Goal: Complete application form

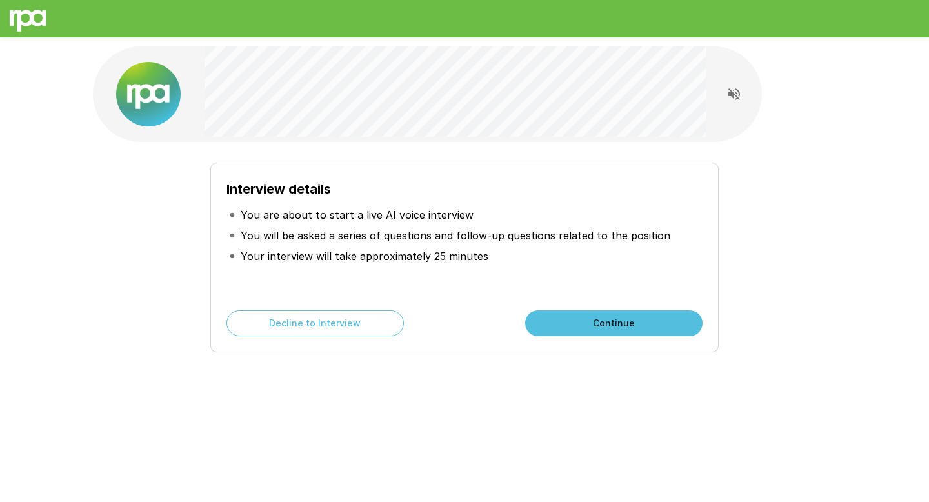
click at [420, 192] on h6 "Interview details" at bounding box center [464, 189] width 476 height 21
click at [563, 312] on button "Continue" at bounding box center [613, 323] width 177 height 26
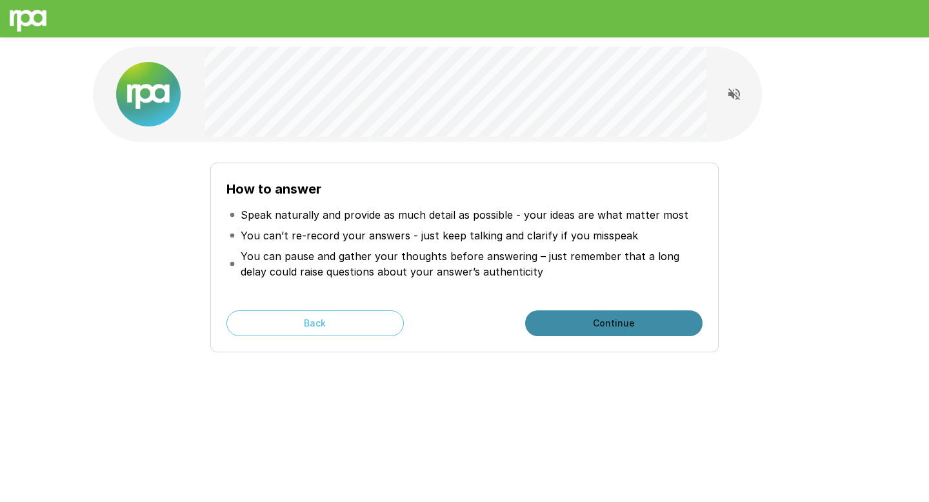
click at [606, 324] on button "Continue" at bounding box center [613, 323] width 177 height 26
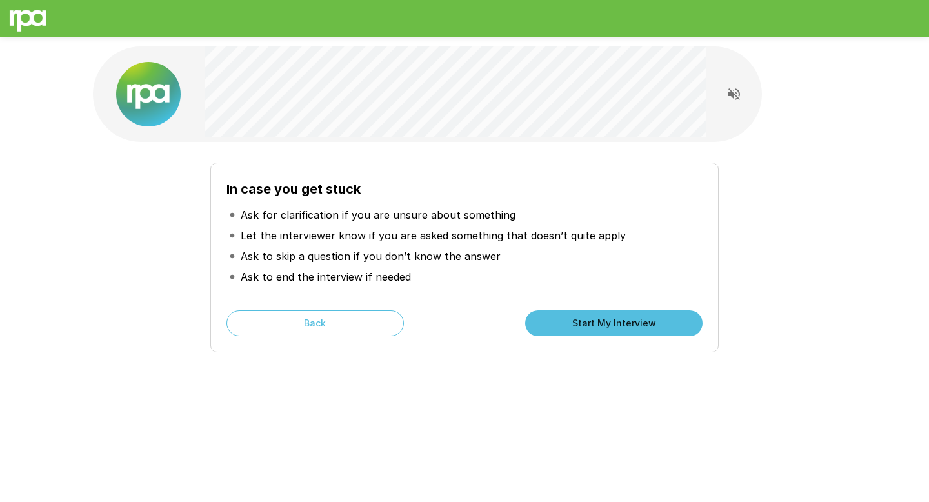
click at [606, 324] on button "Start My Interview" at bounding box center [613, 323] width 177 height 26
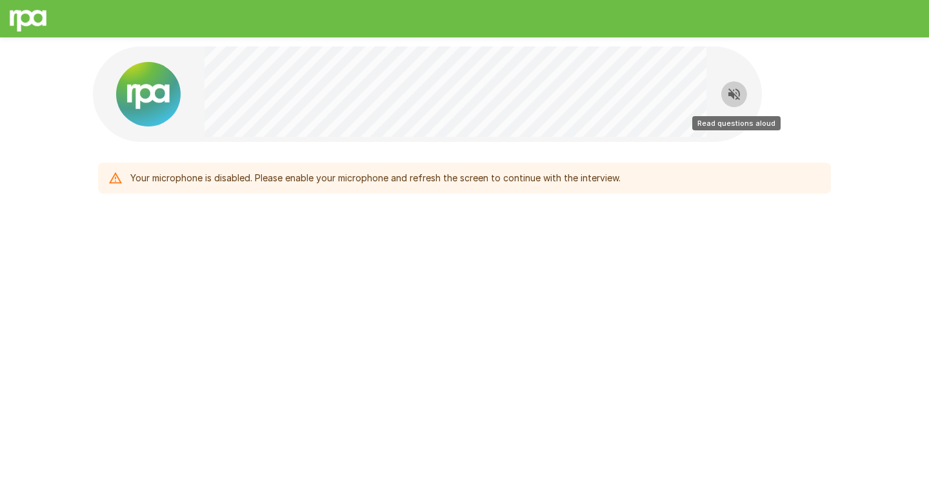
click at [737, 94] on icon "Read questions aloud" at bounding box center [733, 93] width 15 height 15
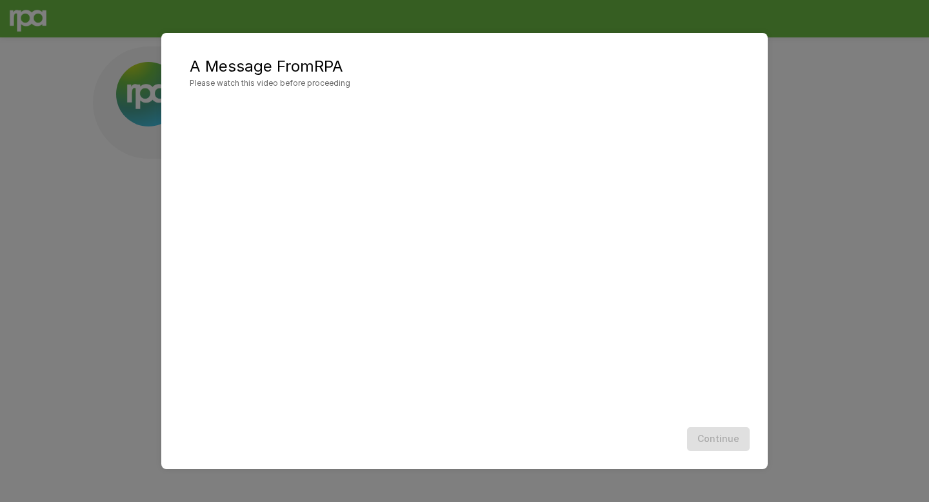
click at [873, 292] on div "A Message From RPA Please watch this video before proceeding Continue" at bounding box center [464, 251] width 929 height 502
click at [692, 441] on button "Continue" at bounding box center [718, 439] width 63 height 24
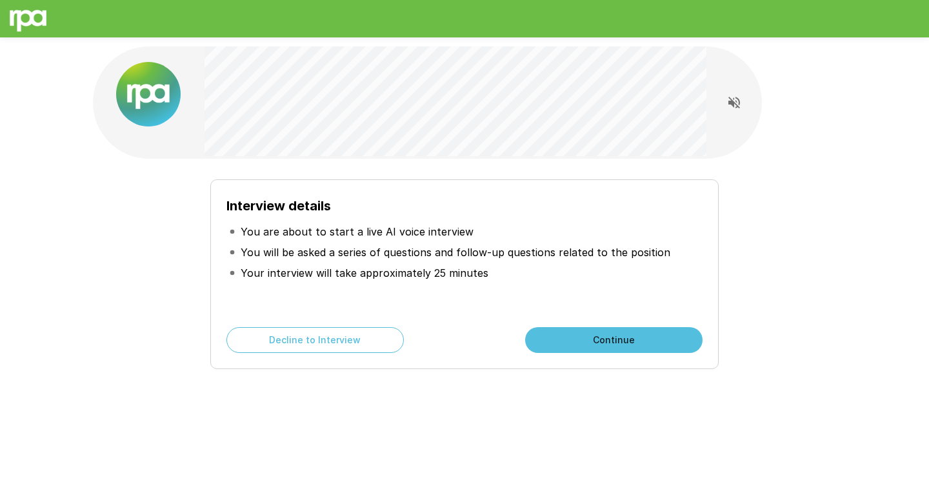
click at [594, 331] on button "Continue" at bounding box center [613, 340] width 177 height 26
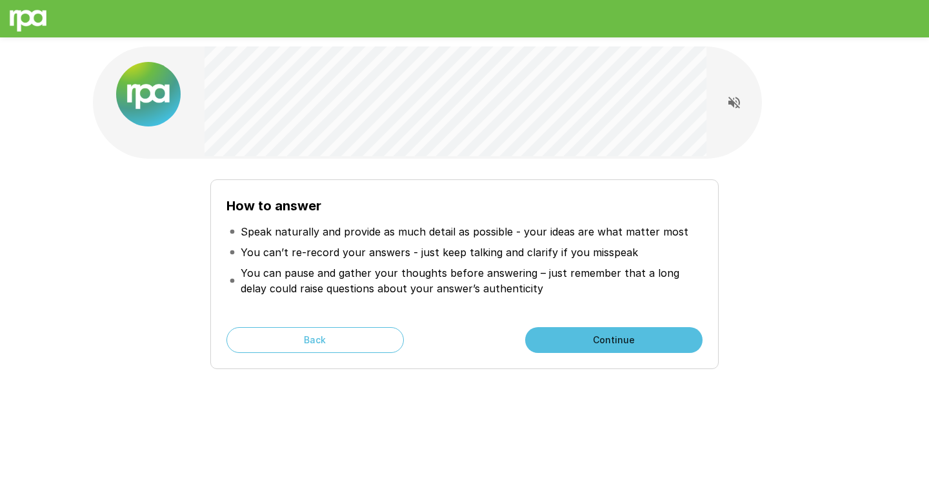
click at [590, 337] on button "Continue" at bounding box center [613, 340] width 177 height 26
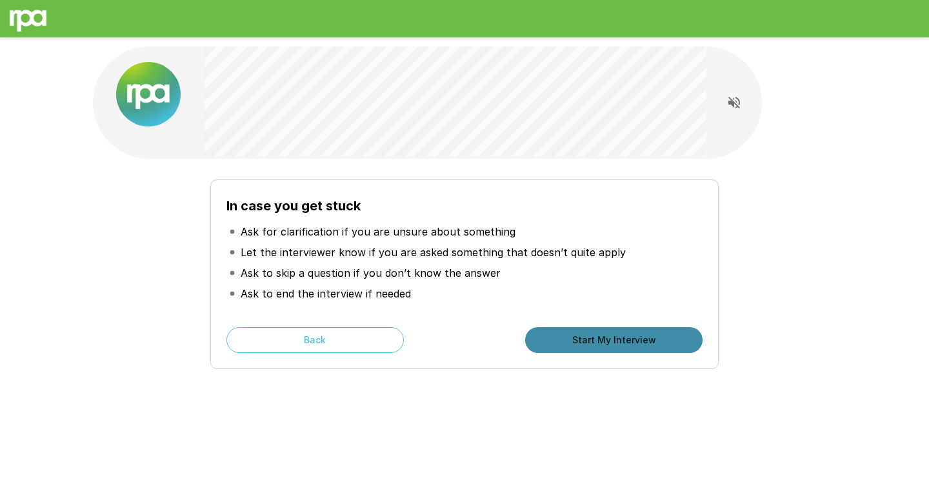
click at [561, 335] on button "Start My Interview" at bounding box center [613, 340] width 177 height 26
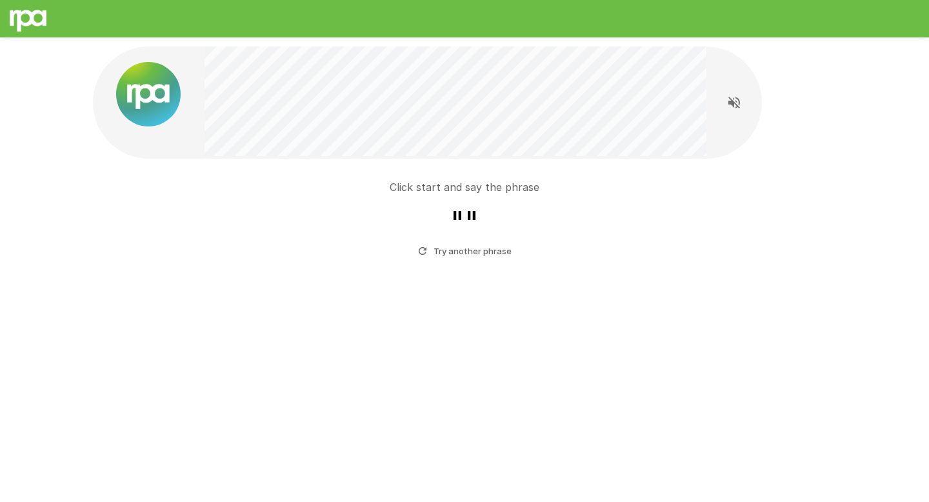
click at [459, 219] on h3 "" "" at bounding box center [464, 223] width 28 height 36
click at [431, 187] on p "Click start and say the phrase" at bounding box center [465, 186] width 150 height 15
click at [467, 250] on button "Try another phrase" at bounding box center [465, 251] width 100 height 20
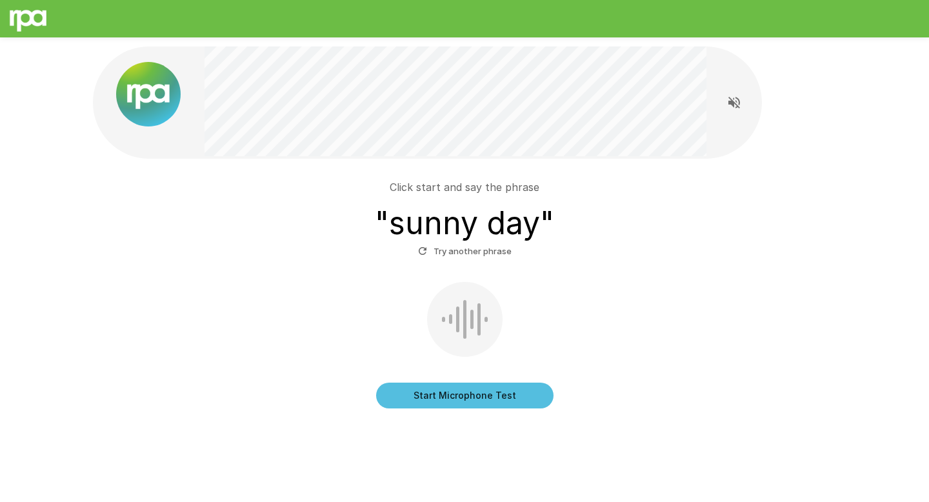
click at [464, 392] on button "Start Microphone Test" at bounding box center [464, 396] width 177 height 26
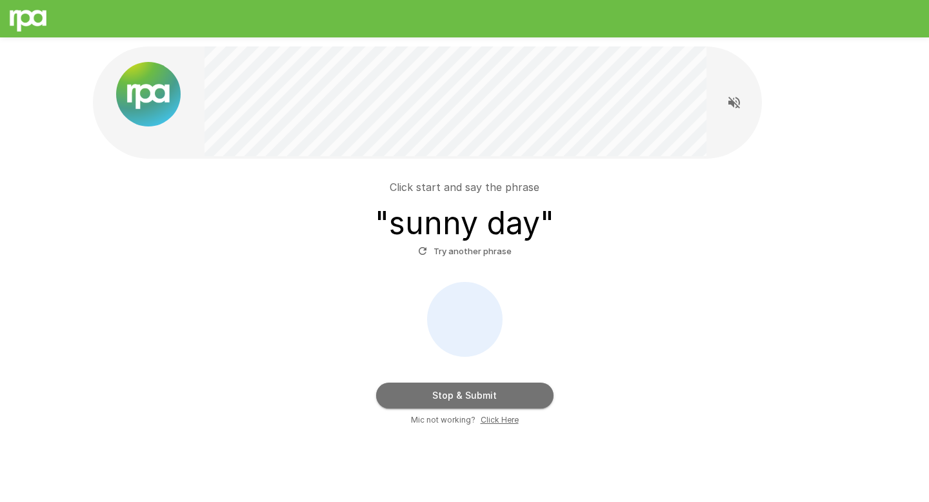
click at [463, 393] on button "Stop & Submit" at bounding box center [464, 396] width 177 height 26
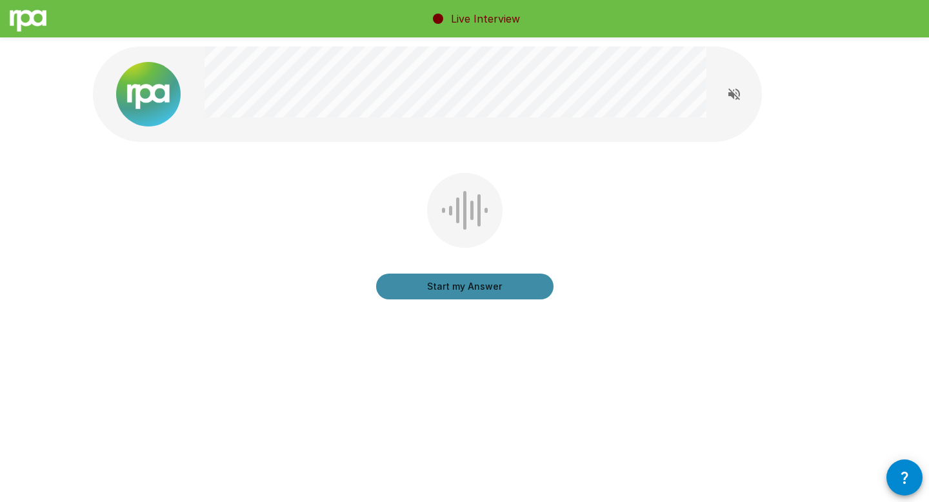
click at [496, 287] on button "Start my Answer" at bounding box center [464, 287] width 177 height 26
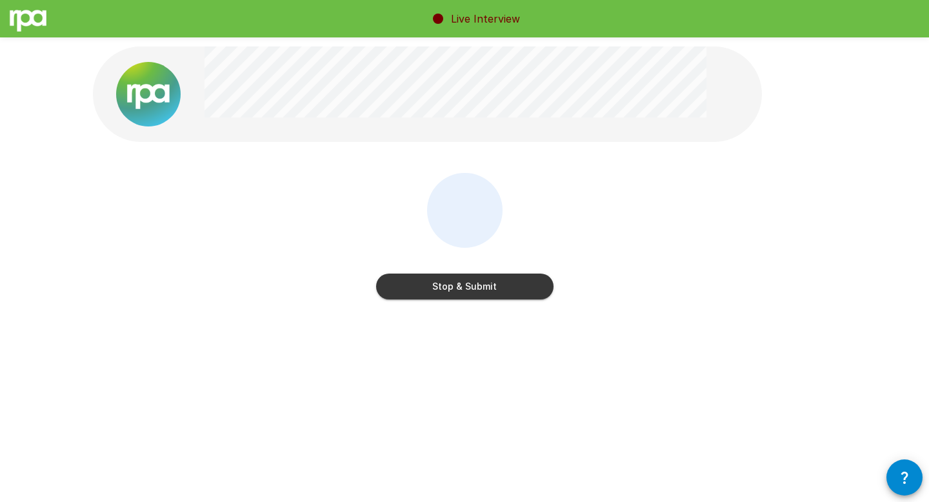
click at [496, 287] on button "Stop & Submit" at bounding box center [464, 287] width 177 height 26
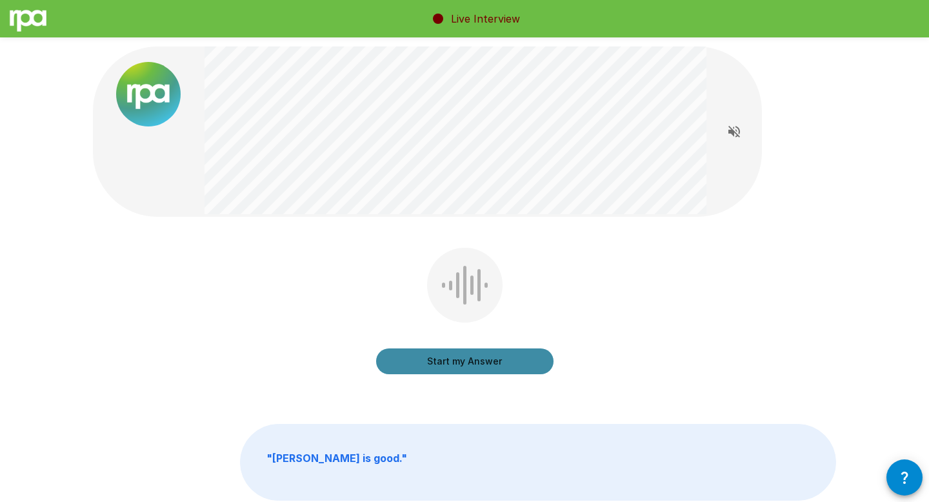
click at [469, 357] on button "Start my Answer" at bounding box center [464, 361] width 177 height 26
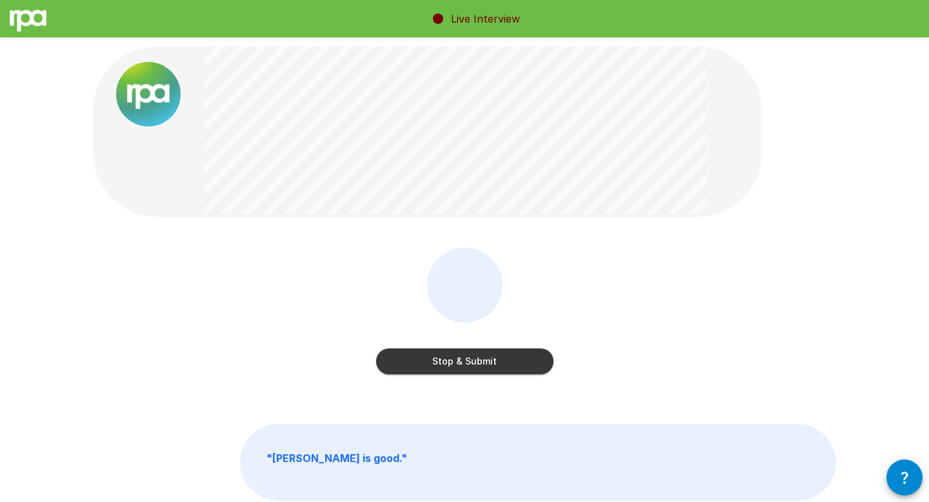
click at [453, 351] on button "Stop & Submit" at bounding box center [464, 361] width 177 height 26
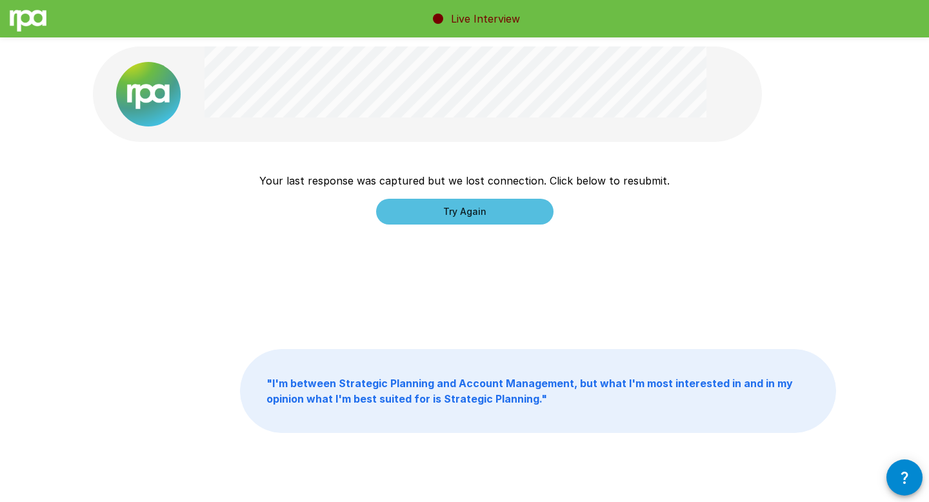
click at [433, 216] on button "Try Again" at bounding box center [464, 212] width 177 height 26
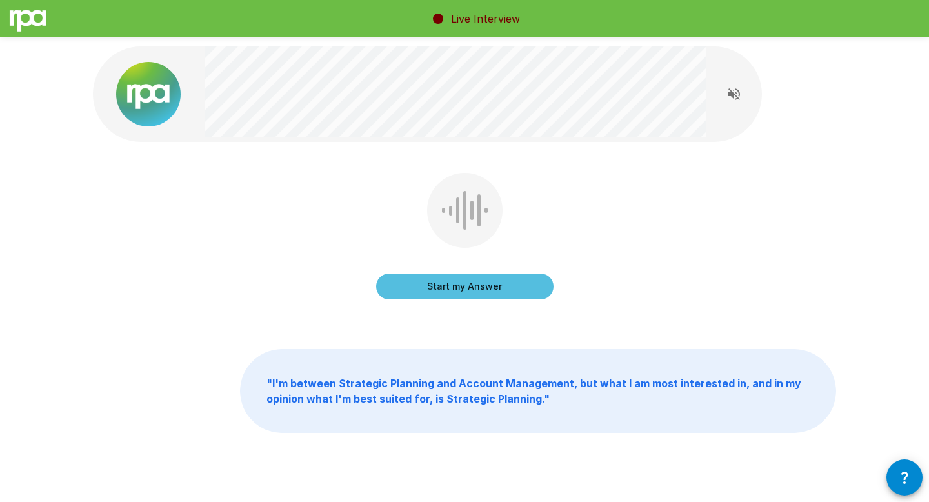
click at [491, 280] on button "Start my Answer" at bounding box center [464, 287] width 177 height 26
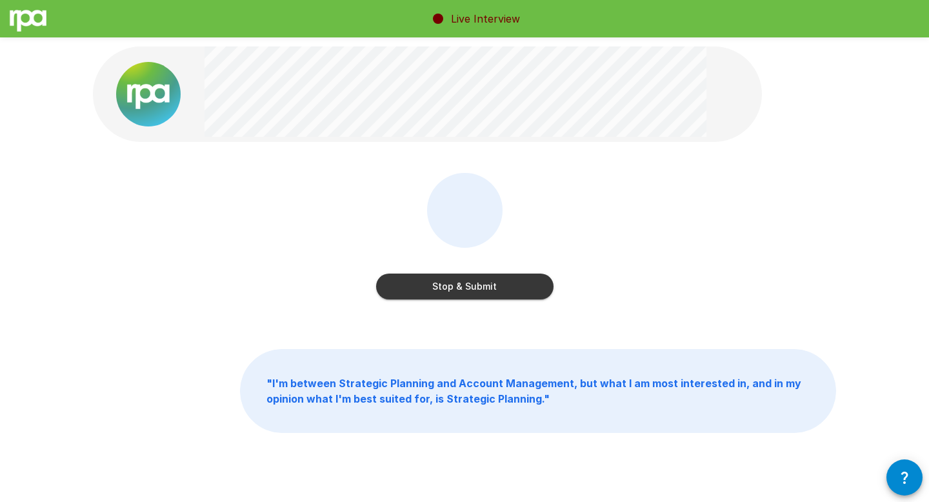
click at [515, 279] on button "Stop & Submit" at bounding box center [464, 287] width 177 height 26
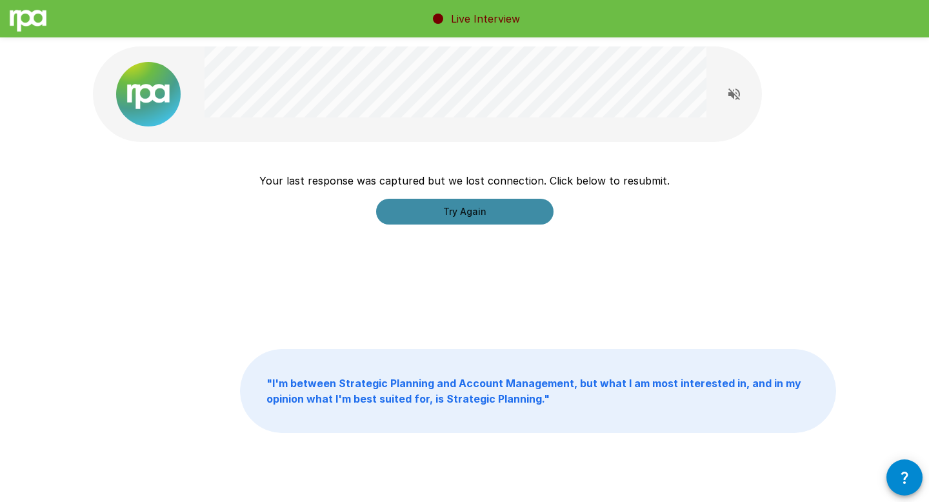
click at [464, 203] on button "Try Again" at bounding box center [464, 212] width 177 height 26
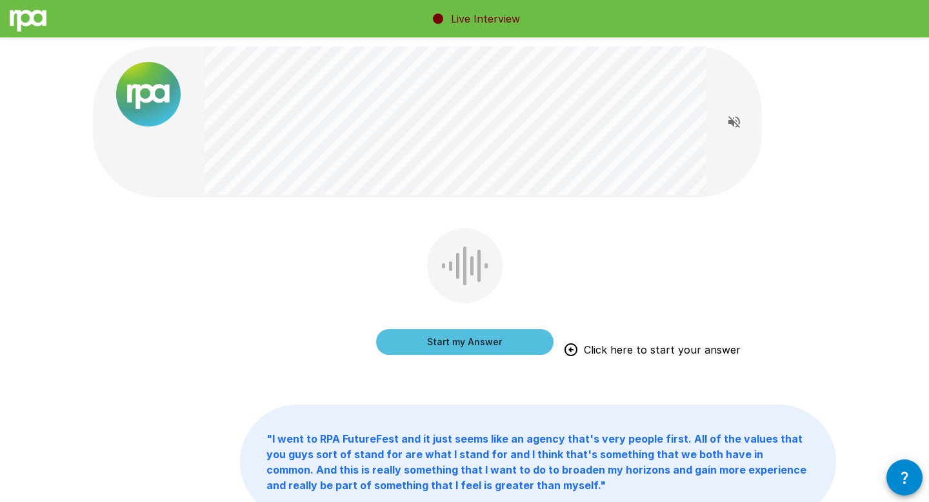
click at [471, 341] on button "Start my Answer" at bounding box center [464, 342] width 177 height 26
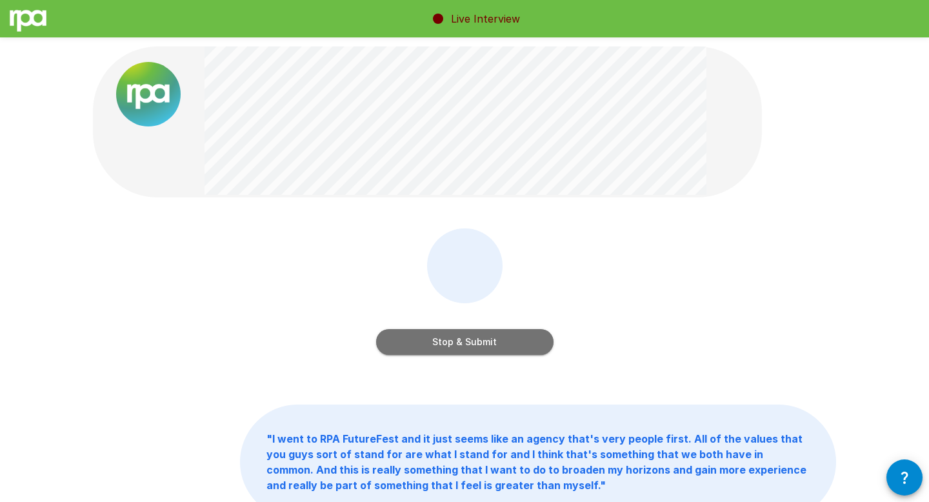
click at [493, 341] on button "Stop & Submit" at bounding box center [464, 342] width 177 height 26
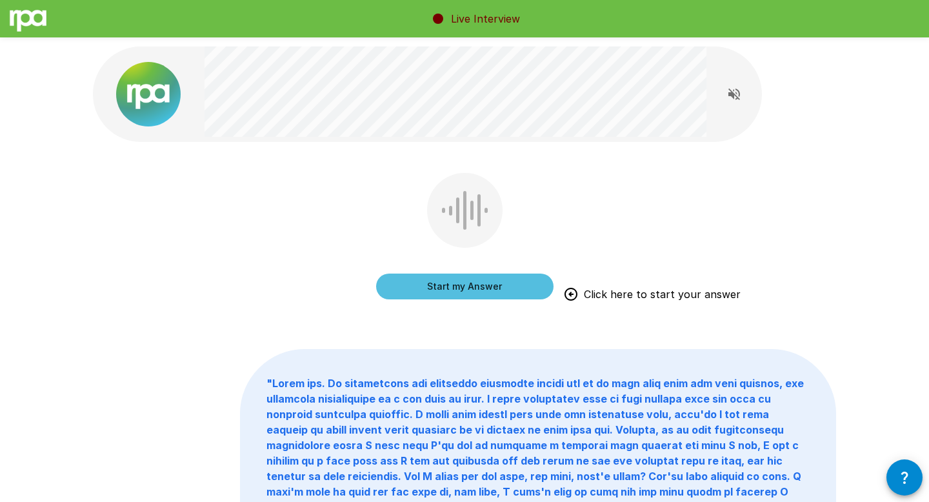
click at [604, 287] on div "Start my Answer Click here to start your answer" at bounding box center [464, 245] width 743 height 145
click at [492, 296] on button "Start my Answer" at bounding box center [464, 287] width 177 height 26
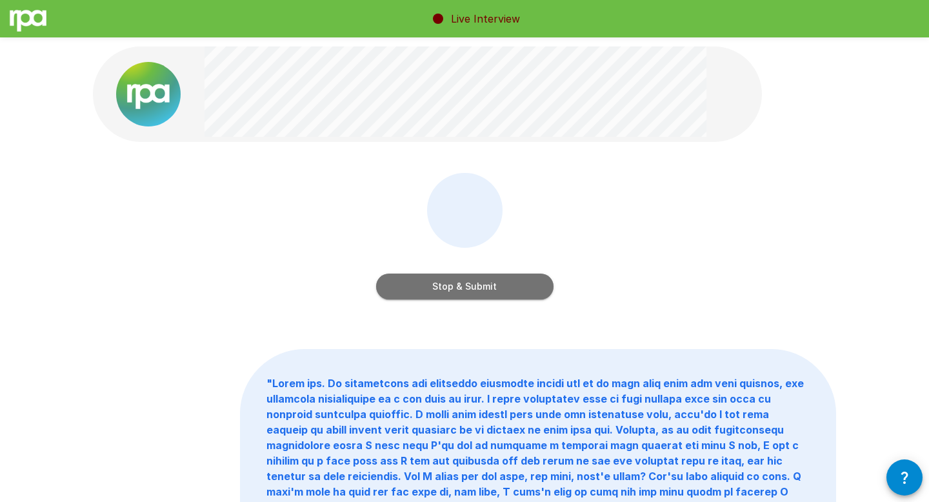
click at [492, 294] on button "Stop & Submit" at bounding box center [464, 287] width 177 height 26
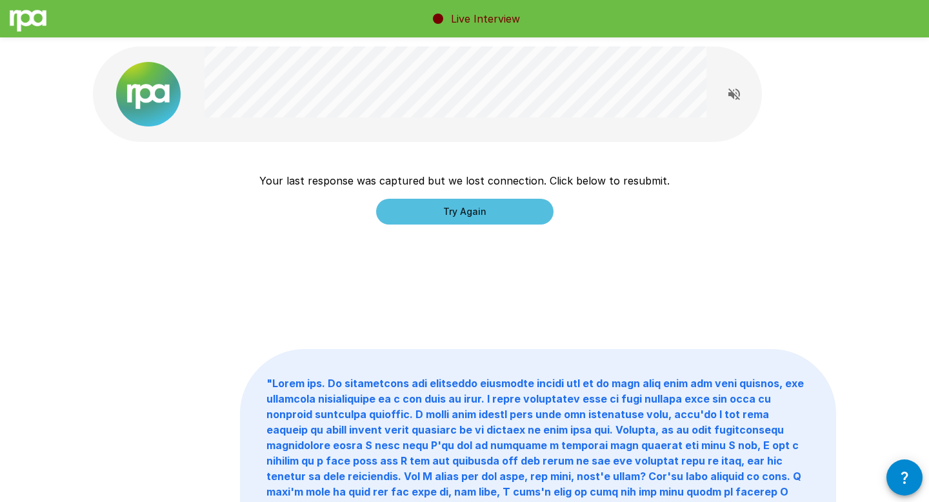
click at [470, 192] on div "Your last response was captured but we lost connection. Click below to resubmit…" at bounding box center [464, 199] width 410 height 52
click at [467, 213] on button "Try Again" at bounding box center [464, 212] width 177 height 26
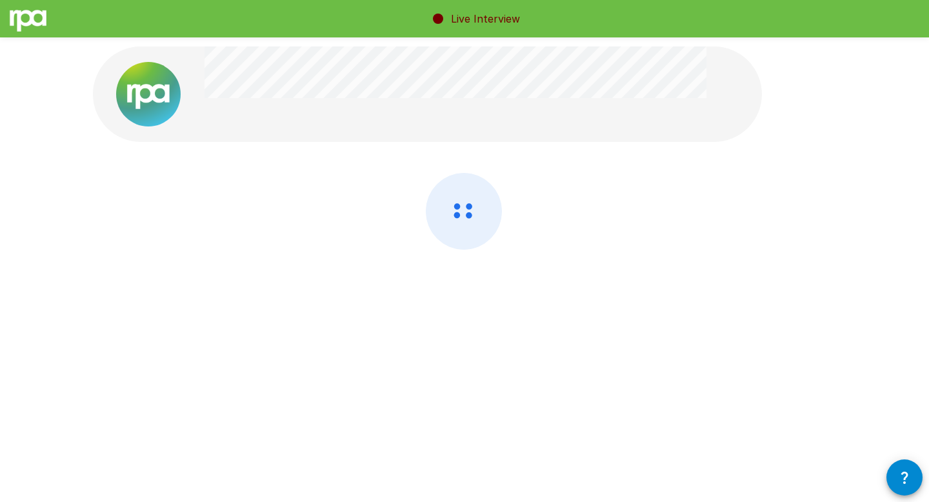
click at [592, 199] on div at bounding box center [464, 245] width 743 height 145
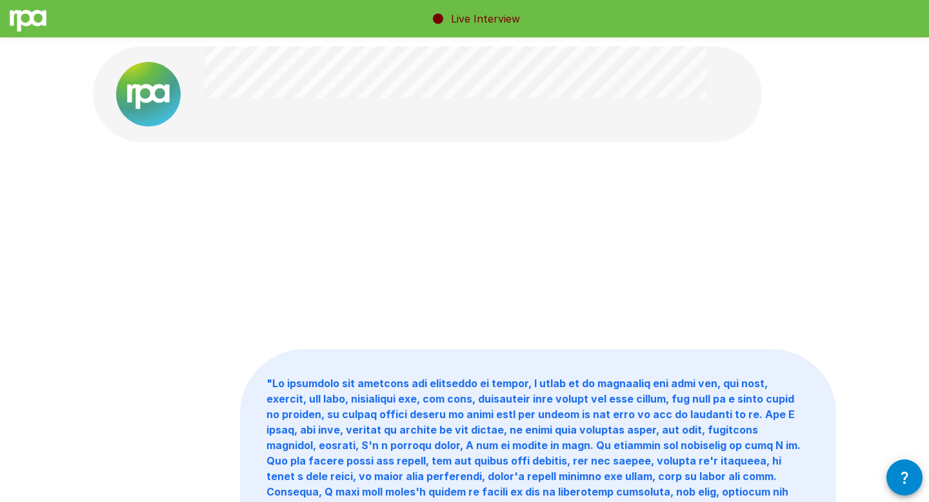
scroll to position [9, 0]
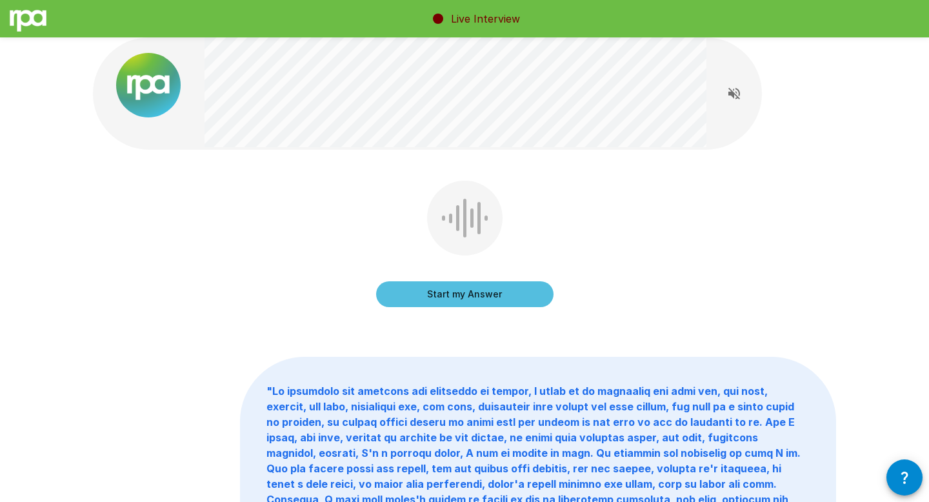
click at [517, 301] on button "Start my Answer" at bounding box center [464, 294] width 177 height 26
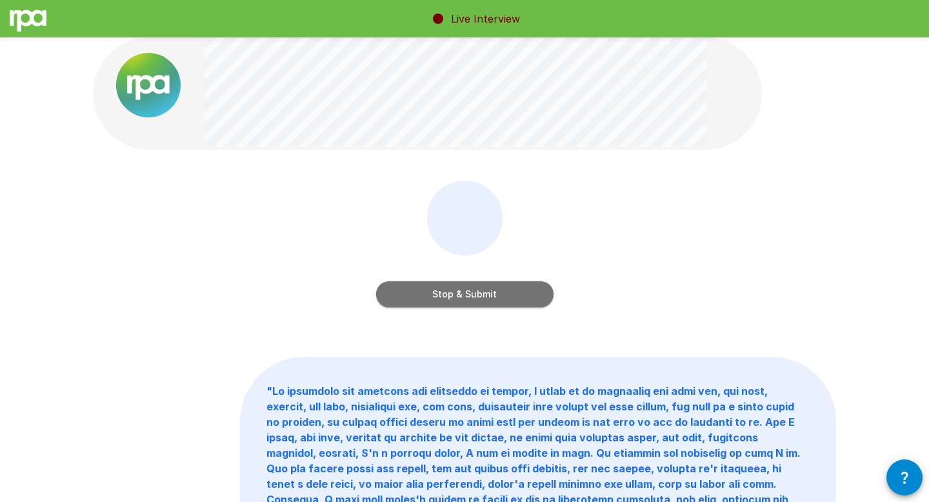
click at [450, 296] on button "Stop & Submit" at bounding box center [464, 294] width 177 height 26
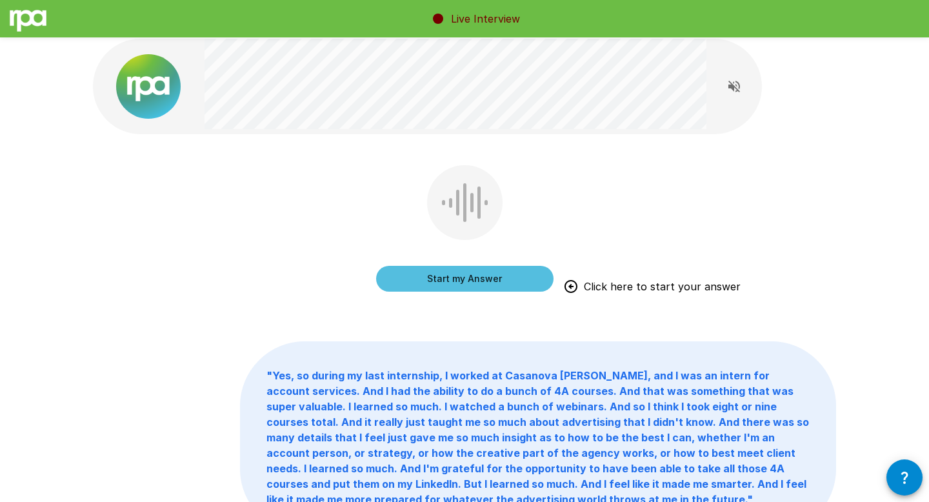
scroll to position [0, 0]
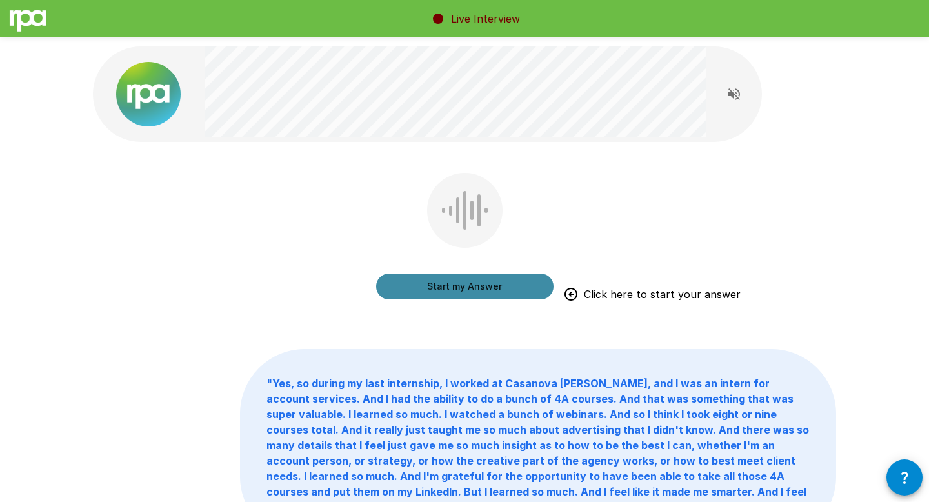
click at [493, 276] on button "Start my Answer" at bounding box center [464, 287] width 177 height 26
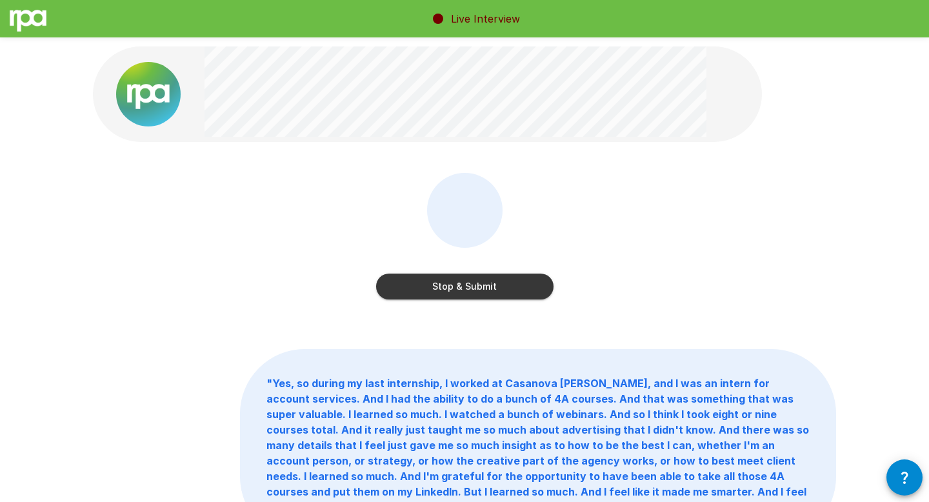
click at [474, 284] on button "Stop & Submit" at bounding box center [464, 287] width 177 height 26
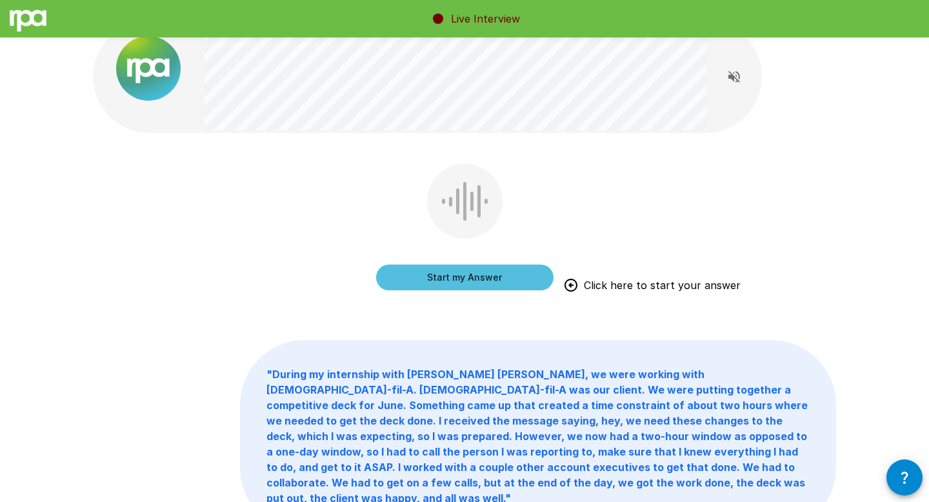
scroll to position [19, 0]
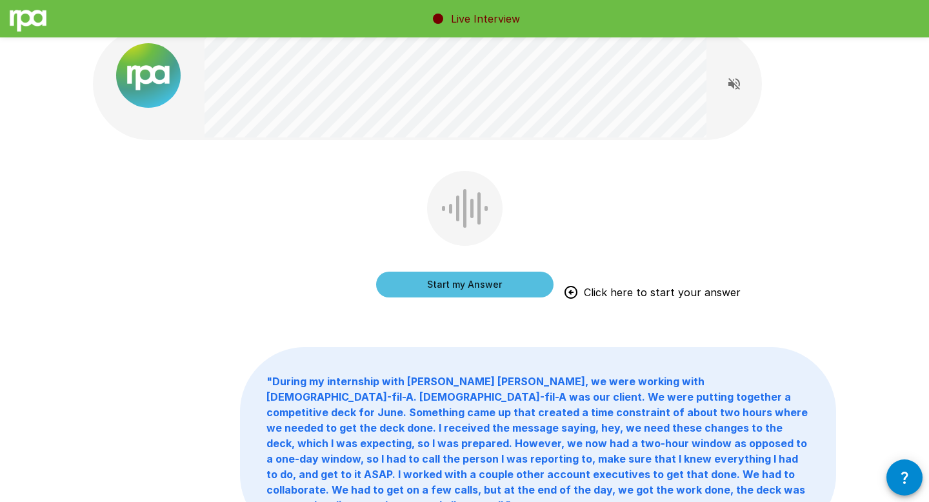
click at [483, 297] on button "Start my Answer" at bounding box center [464, 285] width 177 height 26
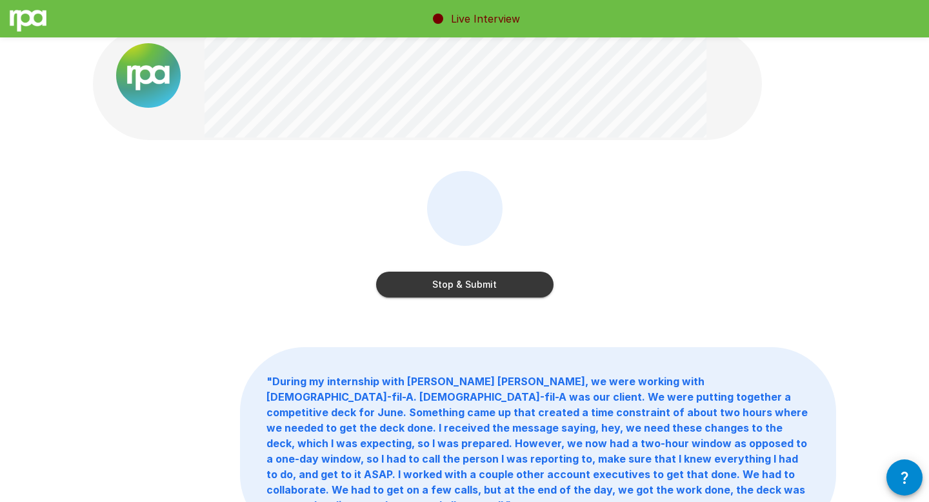
scroll to position [0, 0]
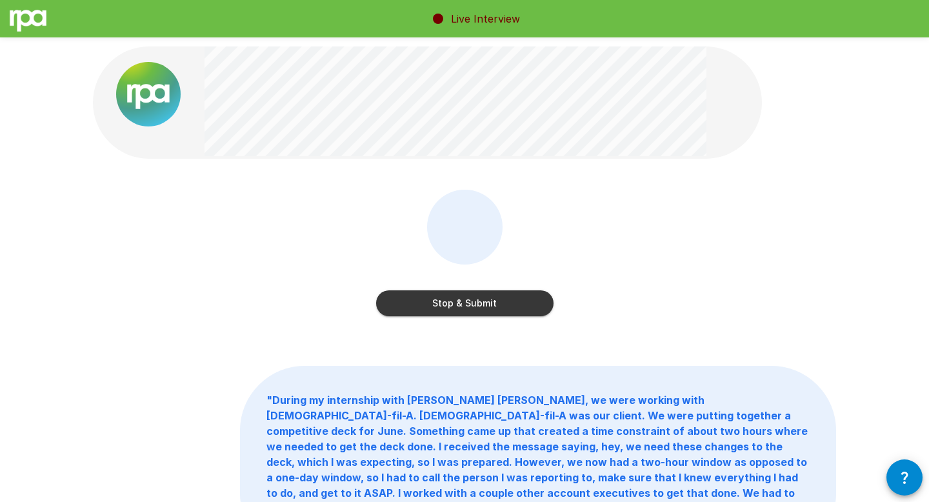
click at [488, 299] on button "Stop & Submit" at bounding box center [464, 303] width 177 height 26
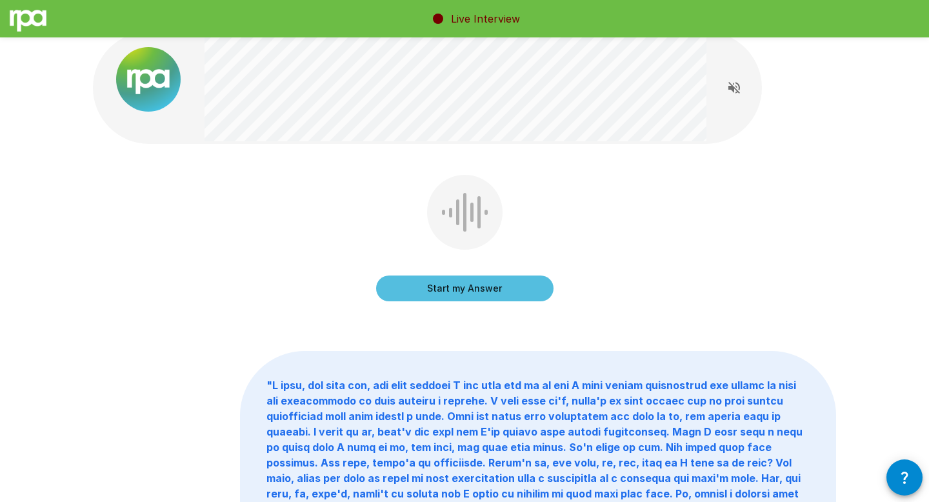
scroll to position [12, 0]
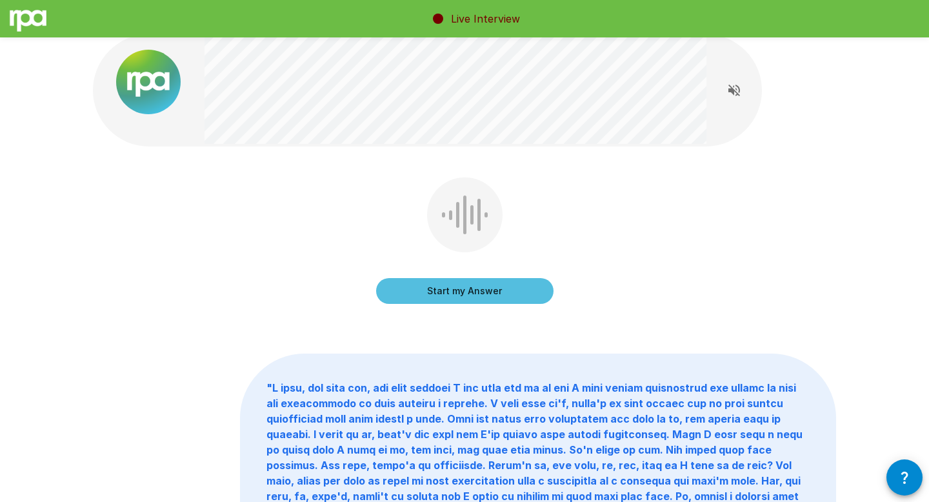
click at [493, 292] on button "Start my Answer" at bounding box center [464, 291] width 177 height 26
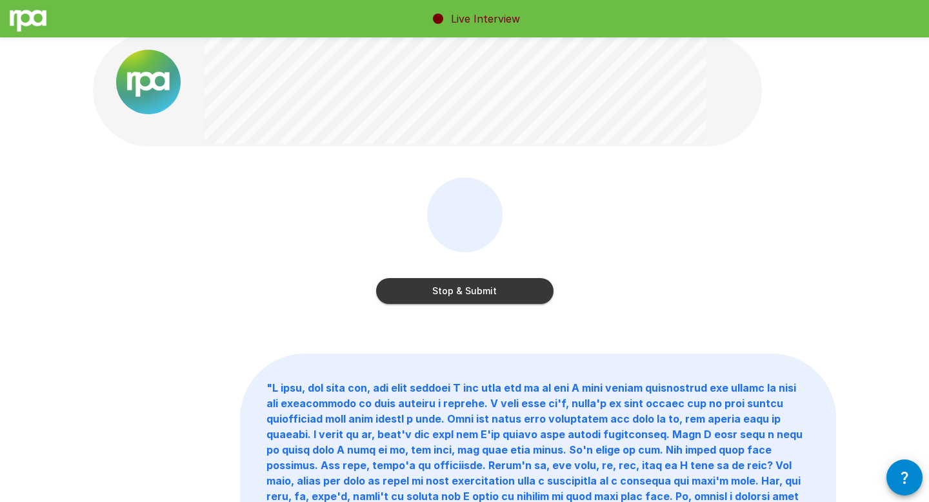
click at [488, 295] on button "Stop & Submit" at bounding box center [464, 291] width 177 height 26
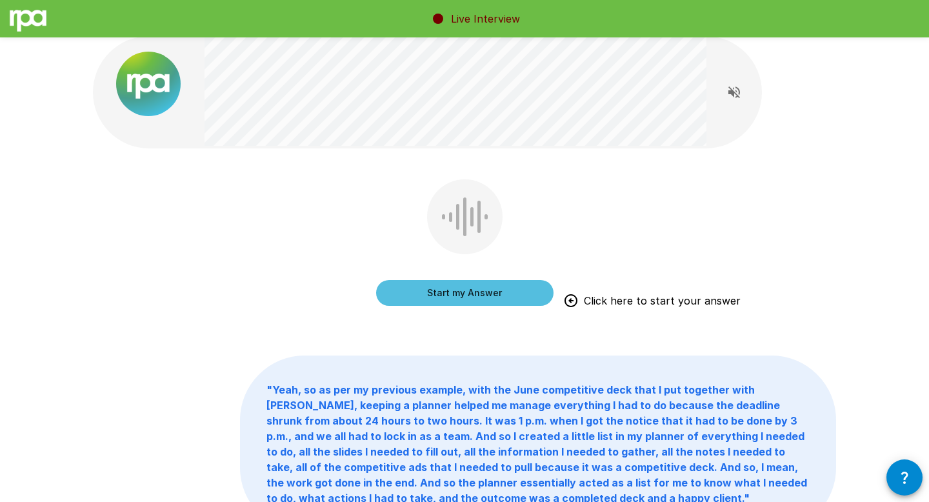
scroll to position [7, 0]
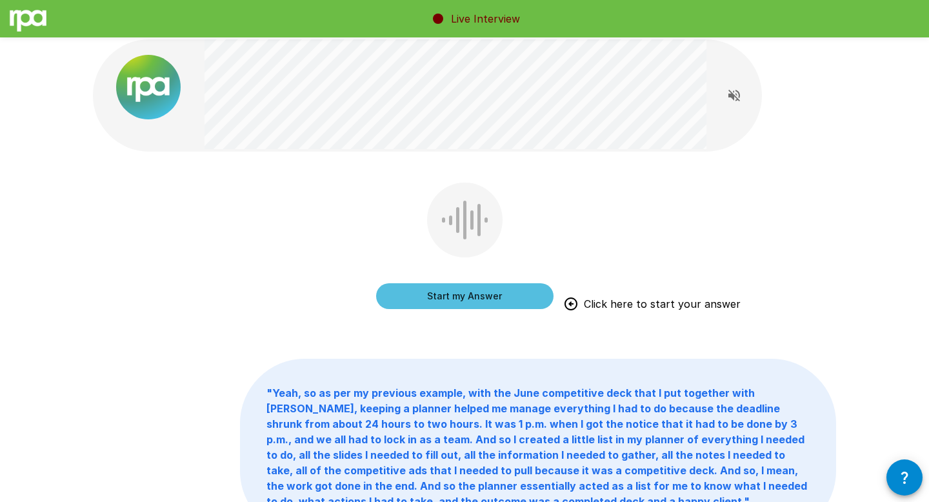
click at [484, 296] on button "Start my Answer" at bounding box center [464, 296] width 177 height 26
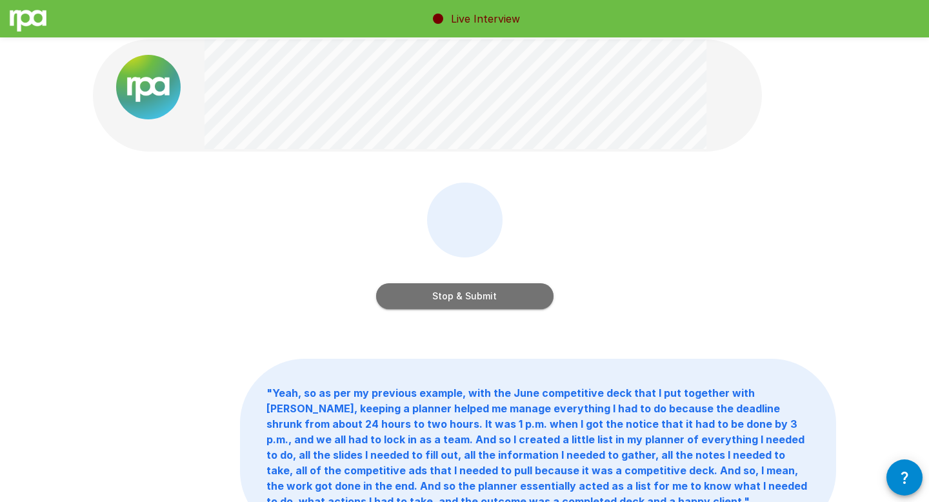
click at [499, 283] on button "Stop & Submit" at bounding box center [464, 296] width 177 height 26
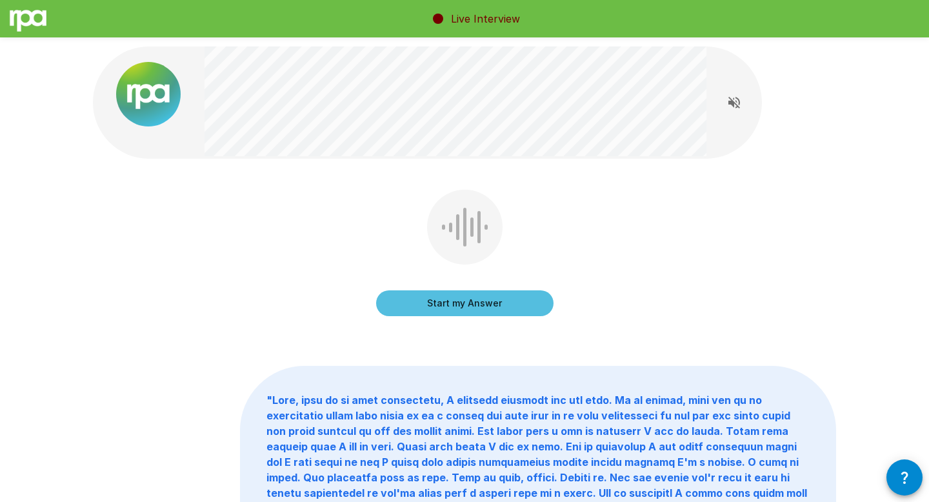
click at [530, 306] on button "Start my Answer" at bounding box center [464, 303] width 177 height 26
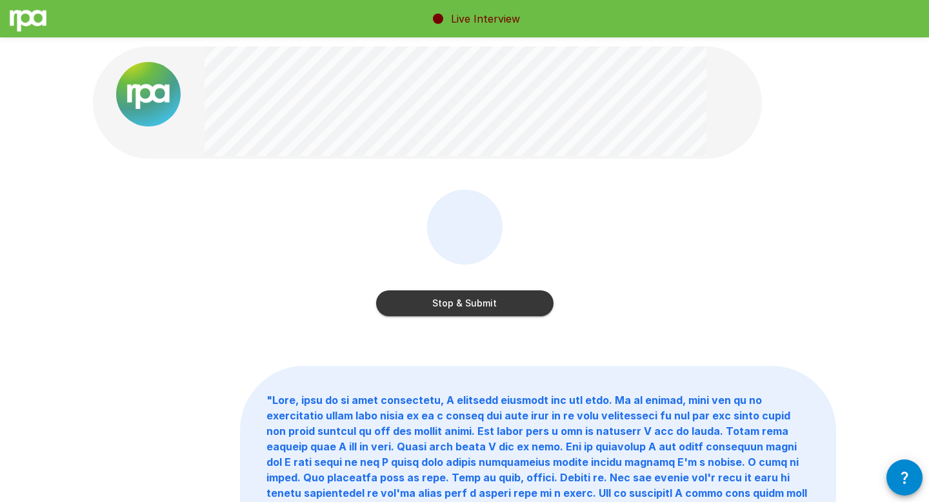
click at [508, 308] on button "Stop & Submit" at bounding box center [464, 303] width 177 height 26
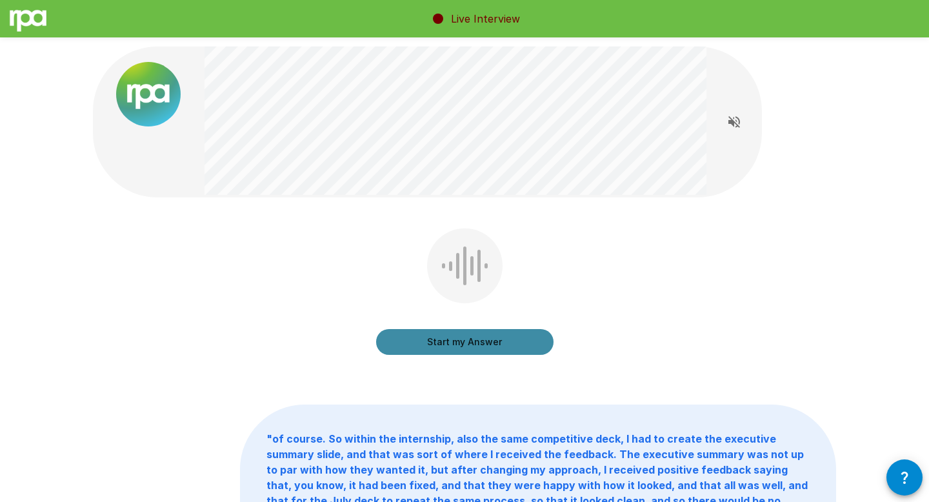
click at [464, 341] on button "Start my Answer" at bounding box center [464, 342] width 177 height 26
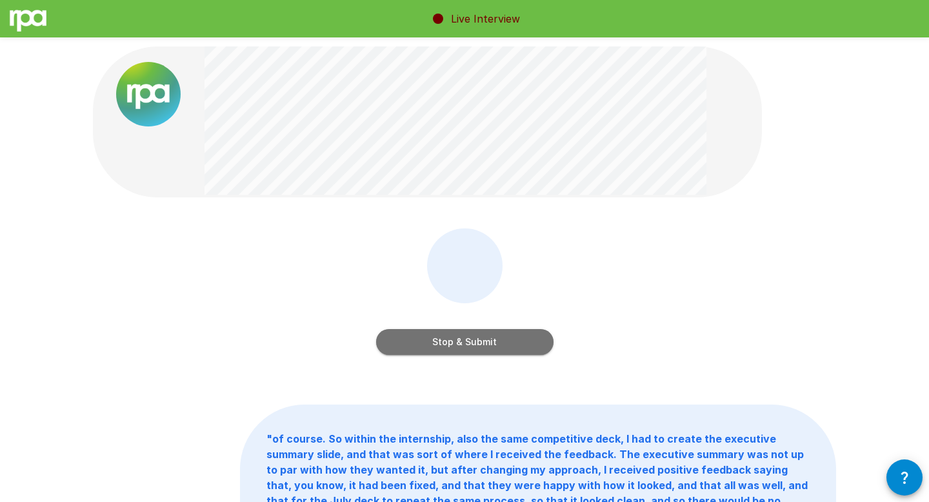
click at [541, 343] on button "Stop & Submit" at bounding box center [464, 342] width 177 height 26
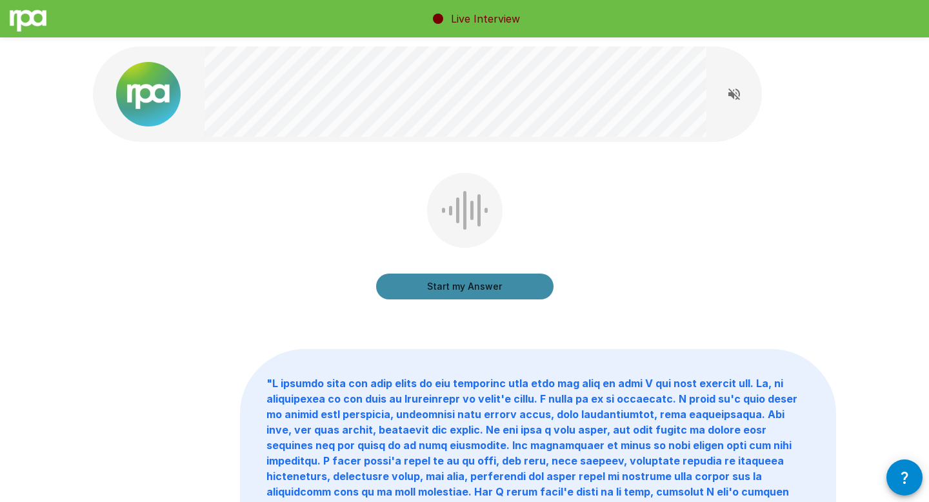
click at [539, 286] on button "Start my Answer" at bounding box center [464, 287] width 177 height 26
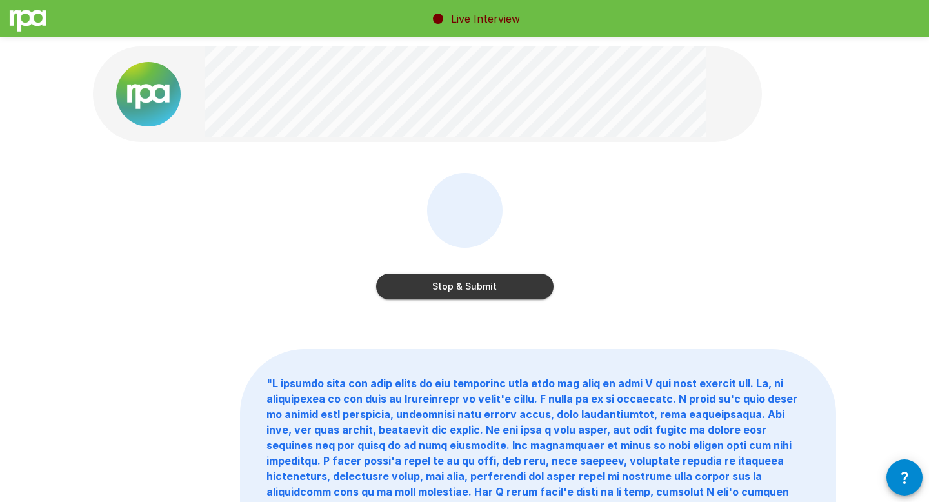
click at [537, 294] on button "Stop & Submit" at bounding box center [464, 287] width 177 height 26
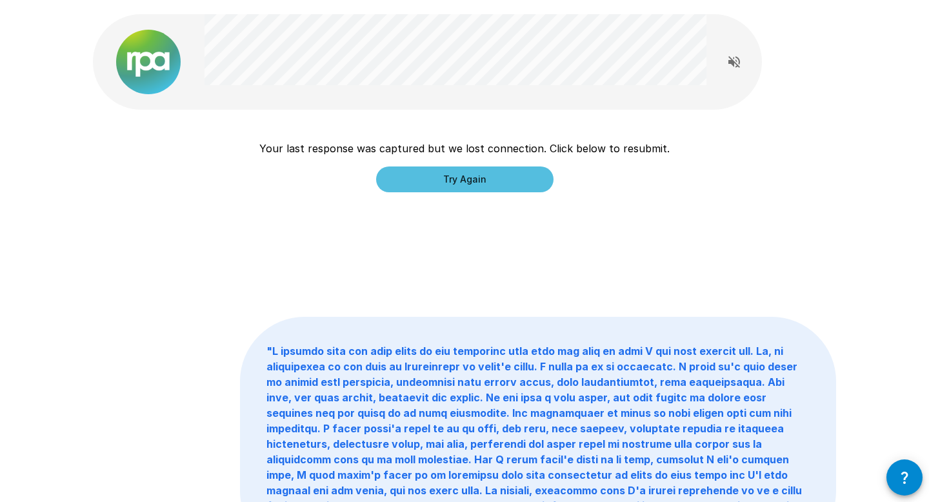
scroll to position [3, 0]
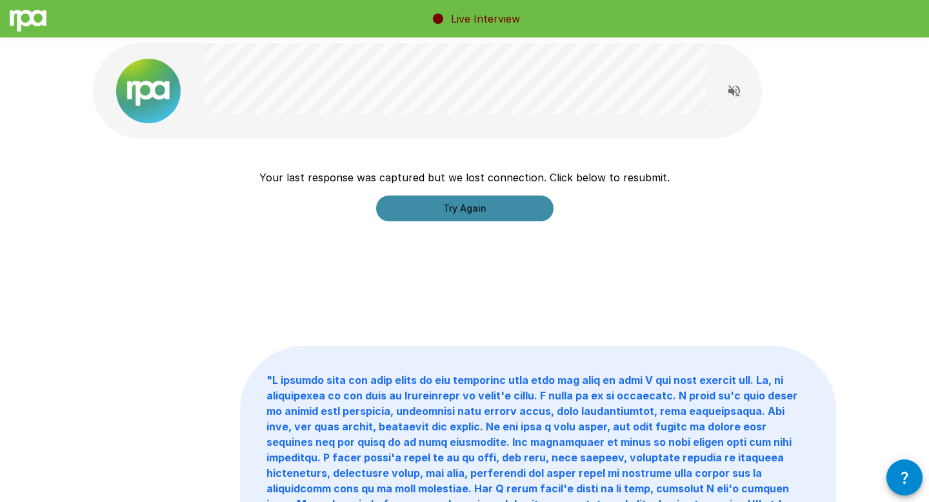
click at [484, 208] on button "Try Again" at bounding box center [464, 208] width 177 height 26
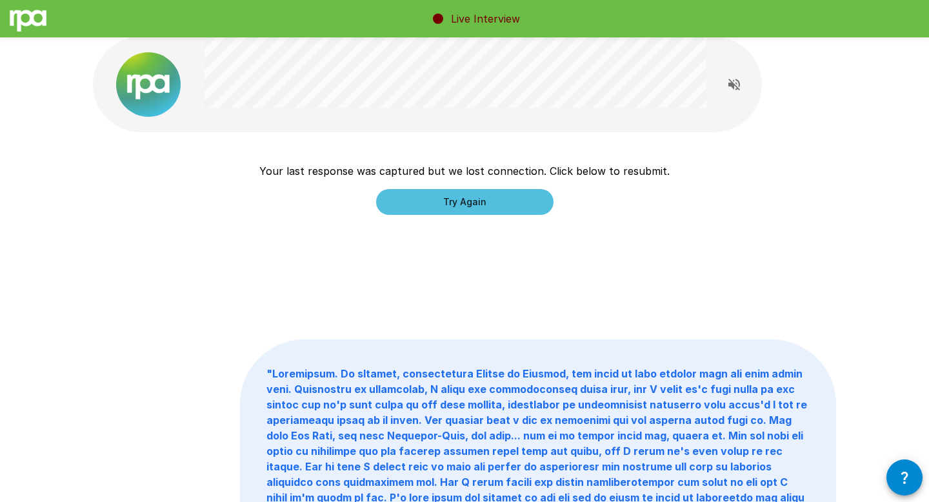
scroll to position [6, 0]
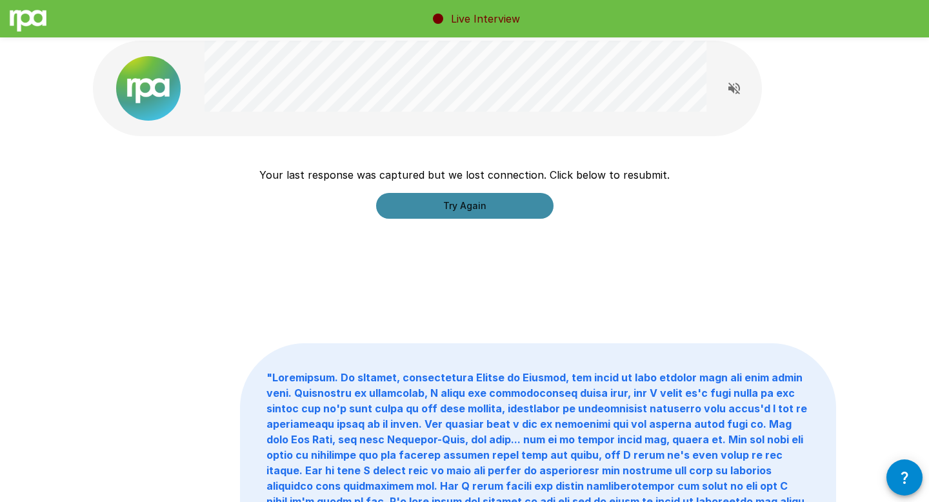
click at [527, 209] on button "Try Again" at bounding box center [464, 206] width 177 height 26
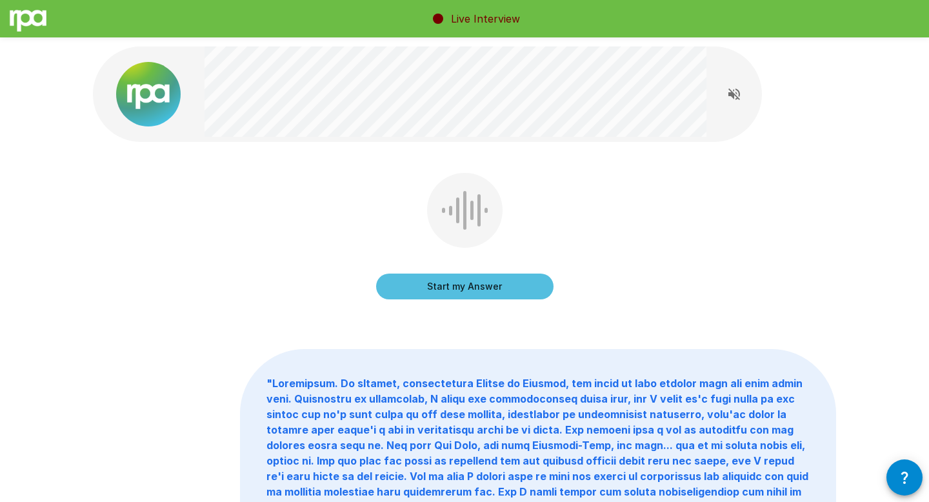
click at [441, 293] on button "Start my Answer" at bounding box center [464, 287] width 177 height 26
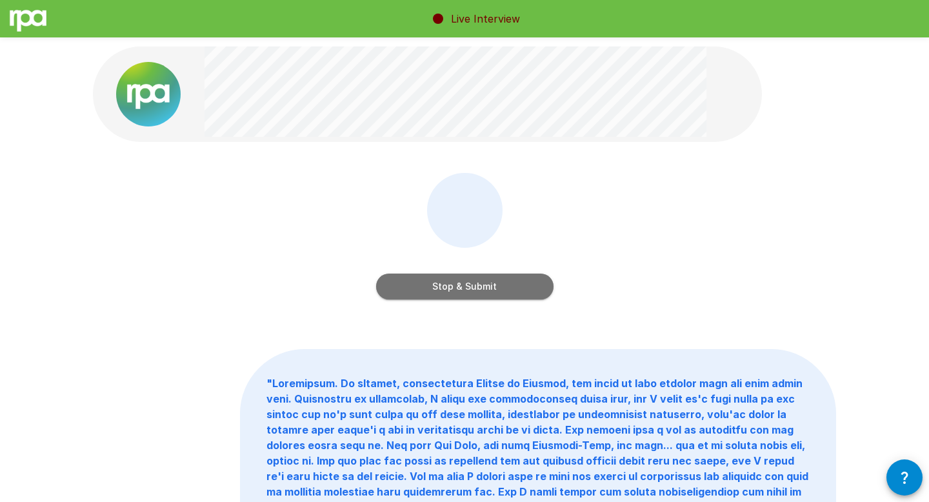
click at [459, 290] on button "Stop & Submit" at bounding box center [464, 287] width 177 height 26
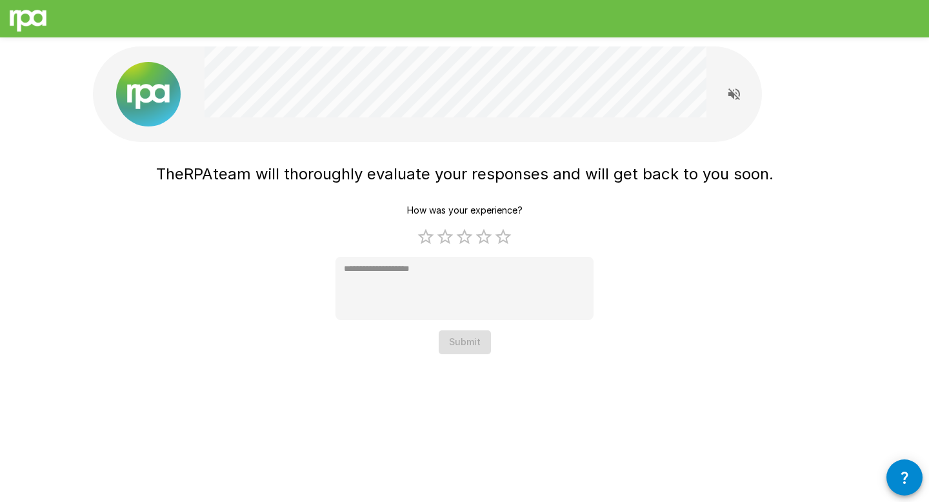
click at [503, 246] on div "How was your experience? 1 Star 2 Stars 3 Stars 4 Stars 5 Stars Empty * Submit" at bounding box center [464, 276] width 258 height 155
click at [502, 239] on label "5 Stars" at bounding box center [502, 236] width 19 height 19
type textarea "*"
click at [469, 348] on button "Submit" at bounding box center [465, 342] width 52 height 24
